Goal: Navigation & Orientation: Understand site structure

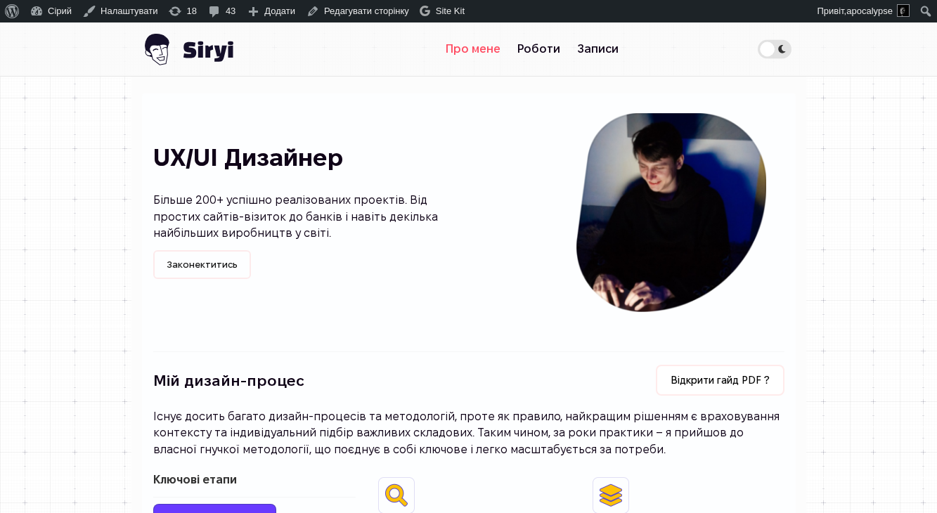
click at [459, 48] on link "Про мене" at bounding box center [473, 49] width 72 height 28
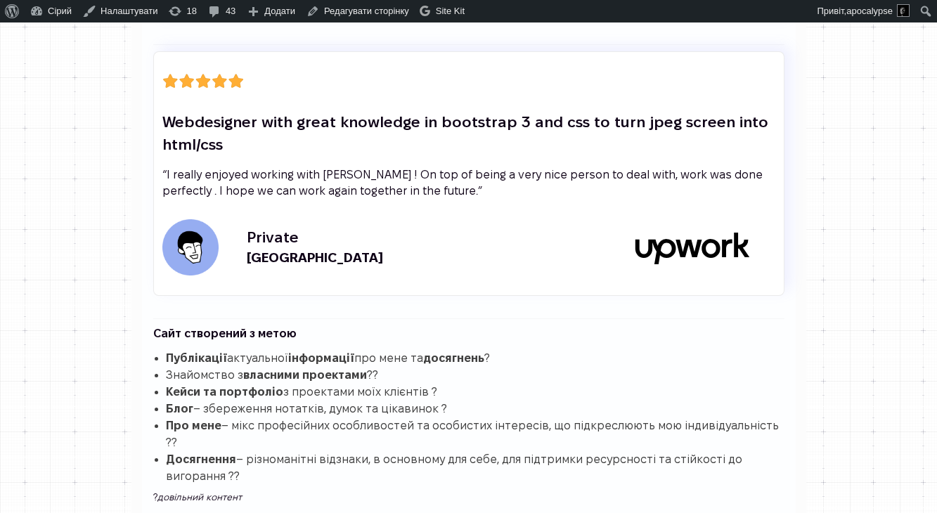
scroll to position [3996, 0]
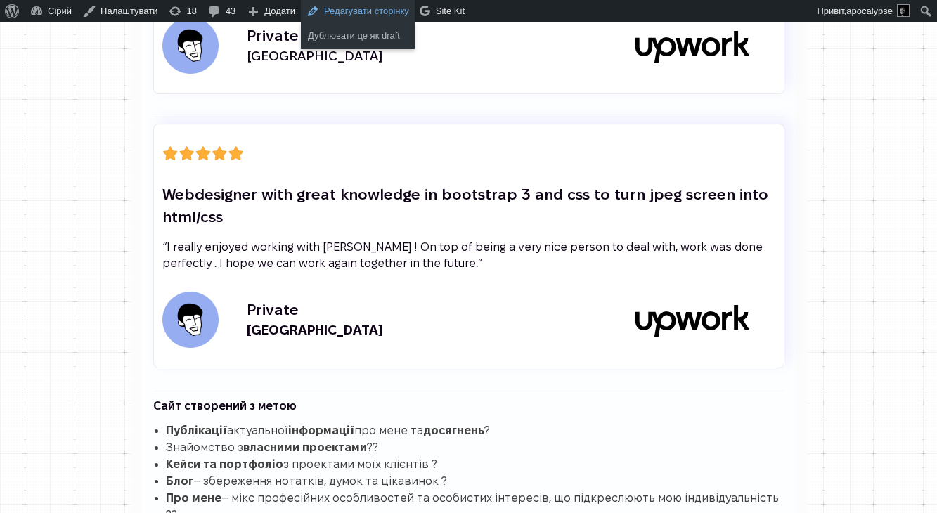
click at [337, 10] on link "Редагувати сторінку" at bounding box center [358, 11] width 114 height 22
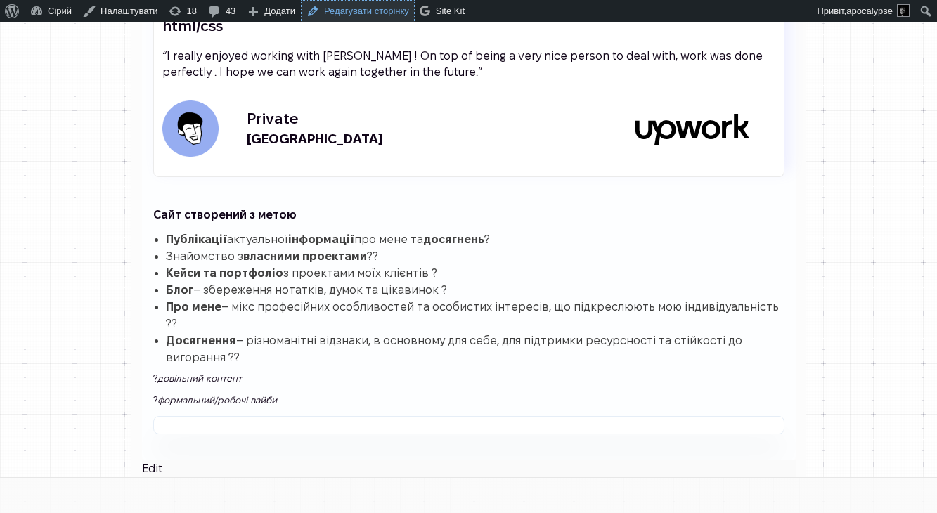
scroll to position [4189, 0]
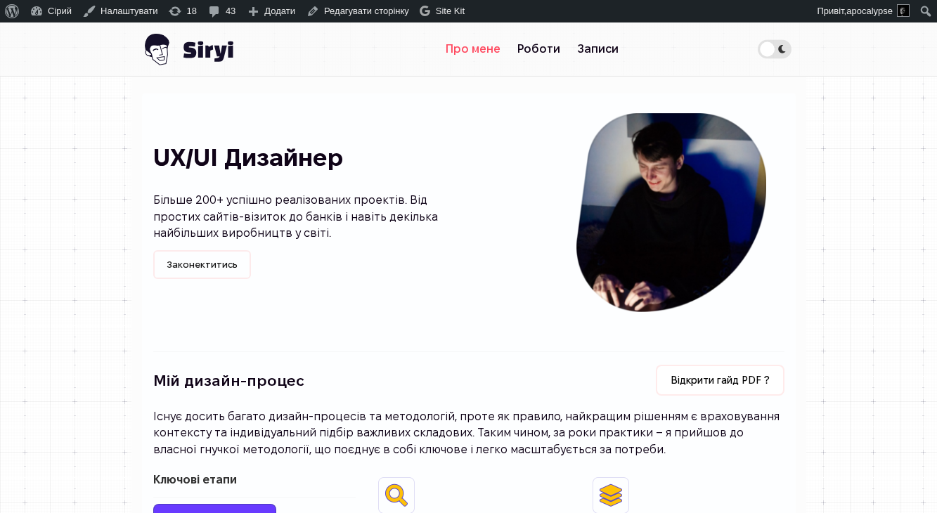
click at [481, 53] on link "Про мене" at bounding box center [473, 49] width 72 height 28
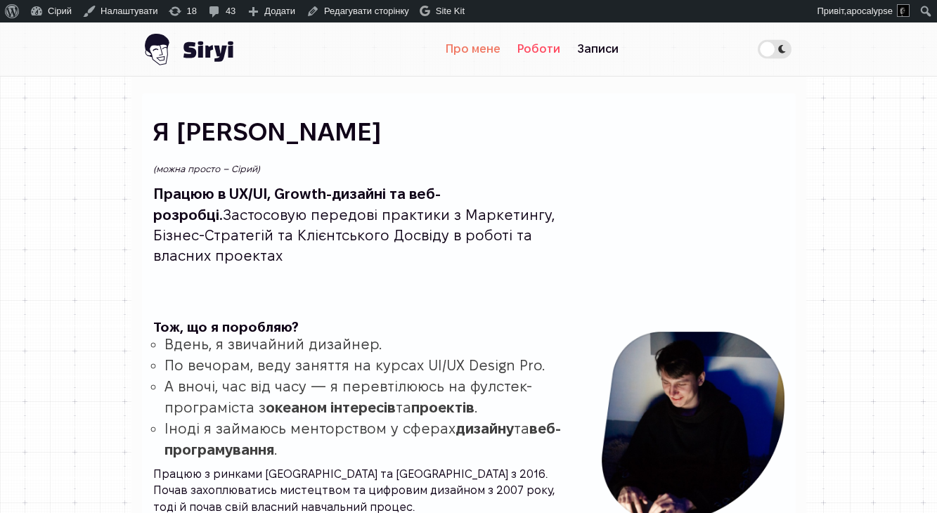
click at [521, 48] on link "Роботи" at bounding box center [539, 49] width 60 height 28
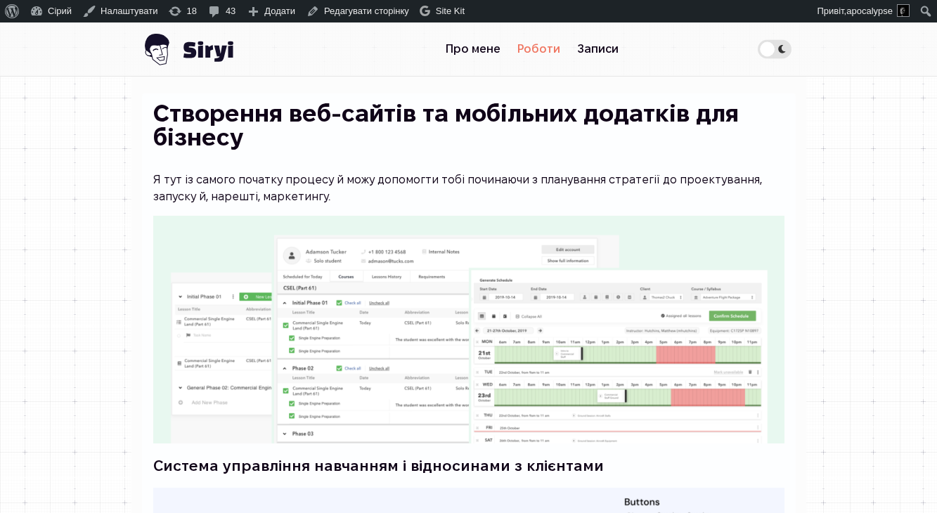
click at [164, 48] on img at bounding box center [187, 48] width 91 height 53
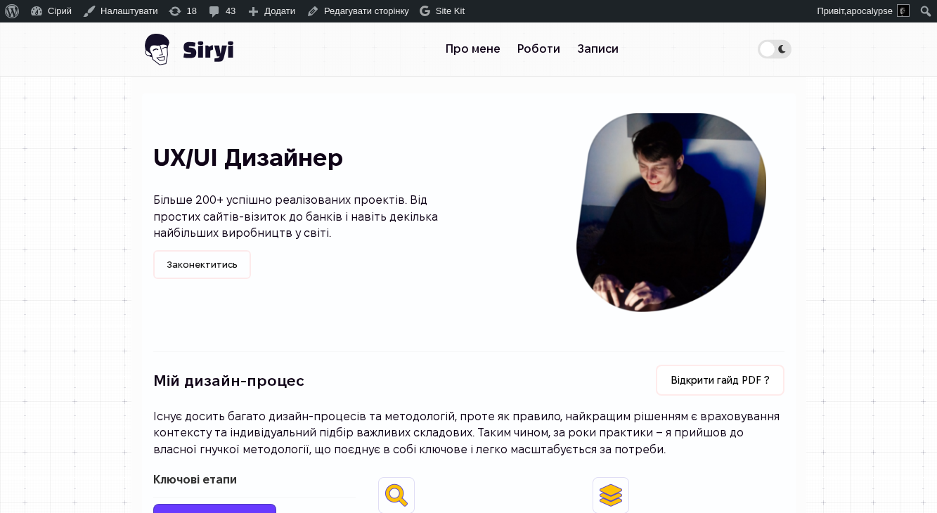
click at [763, 41] on span "Theme switcher" at bounding box center [775, 48] width 34 height 19
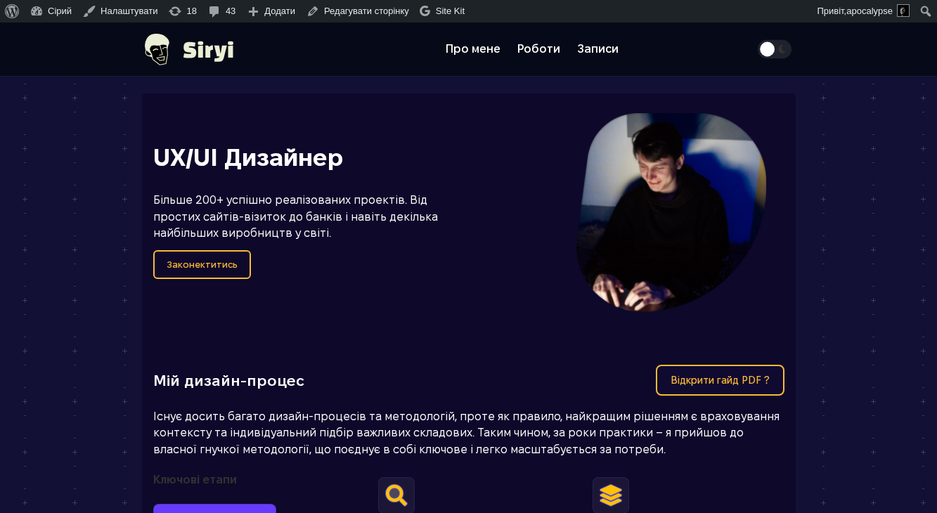
click at [763, 41] on span "Theme switcher" at bounding box center [775, 48] width 34 height 19
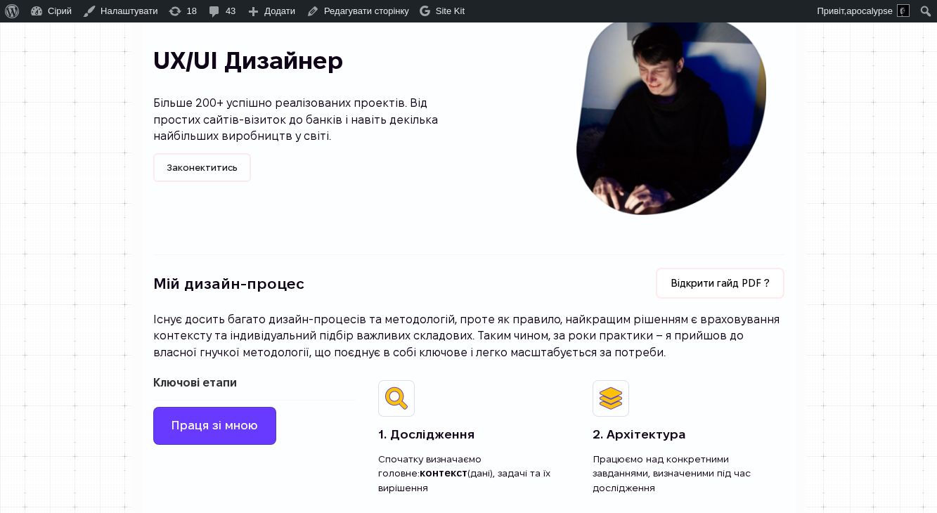
scroll to position [250, 0]
